Goal: Information Seeking & Learning: Learn about a topic

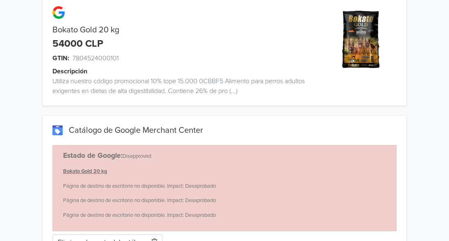
scroll to position [17, 0]
click at [51, 20] on div "Bokato Gold 20 kg 54000 CLP GTIN: 7804524000101 Descripción Utiliza nuestro cód…" at bounding box center [179, 54] width 273 height 103
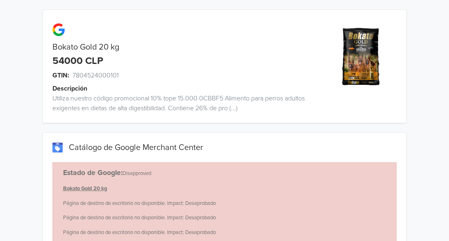
scroll to position [46, 0]
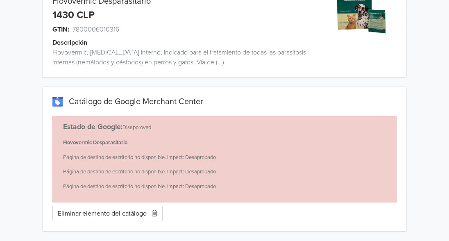
scroll to position [45, 0]
